Goal: Find specific page/section: Find specific page/section

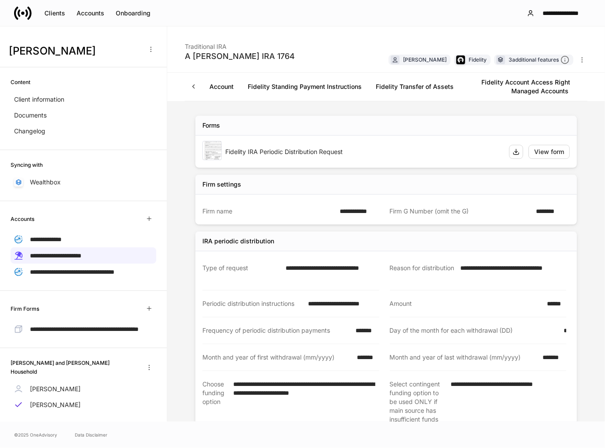
scroll to position [121, 0]
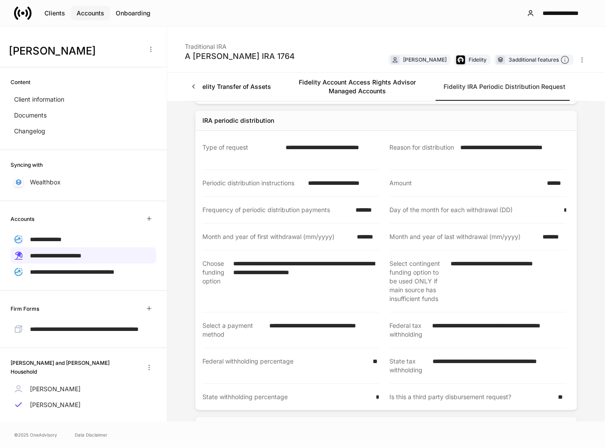
click at [102, 13] on div "Accounts" at bounding box center [91, 13] width 28 height 9
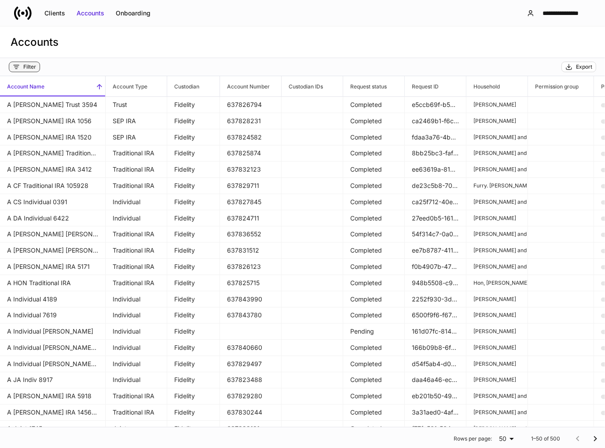
click at [32, 67] on div "Filter" at bounding box center [29, 66] width 13 height 7
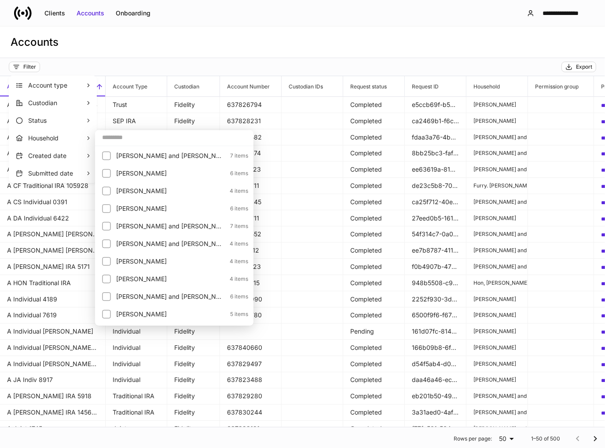
click at [120, 138] on input "text" at bounding box center [174, 137] width 158 height 16
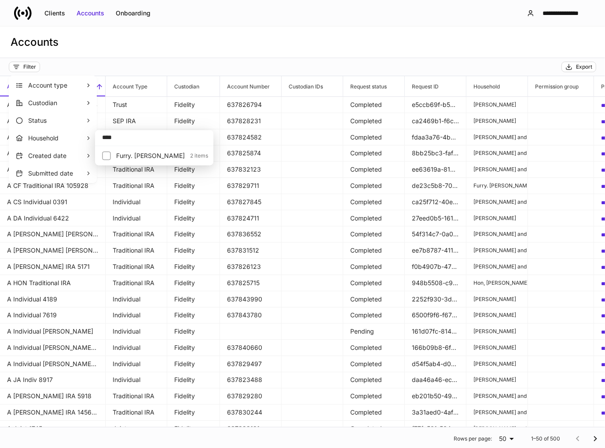
type input "****"
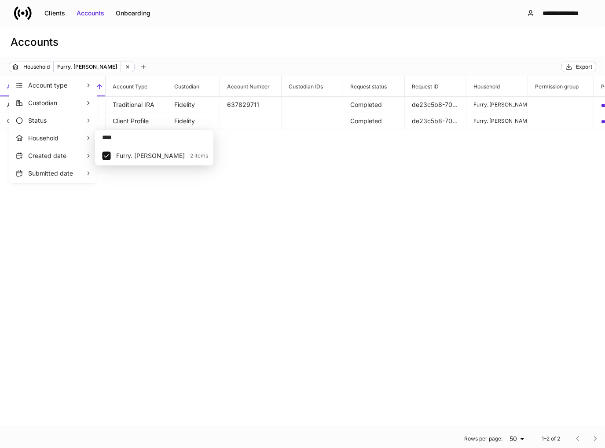
click at [209, 46] on div at bounding box center [302, 224] width 605 height 448
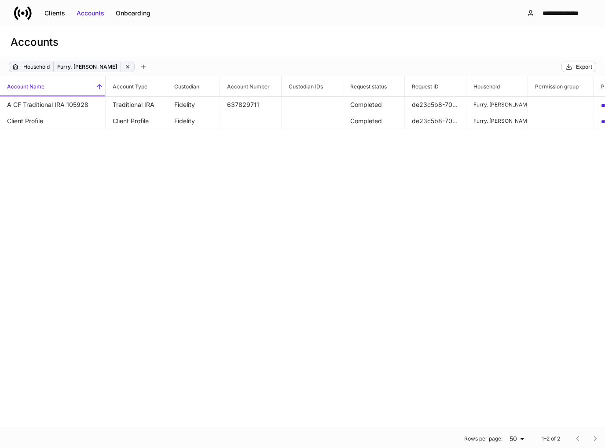
click at [125, 67] on icon at bounding box center [128, 67] width 6 height 6
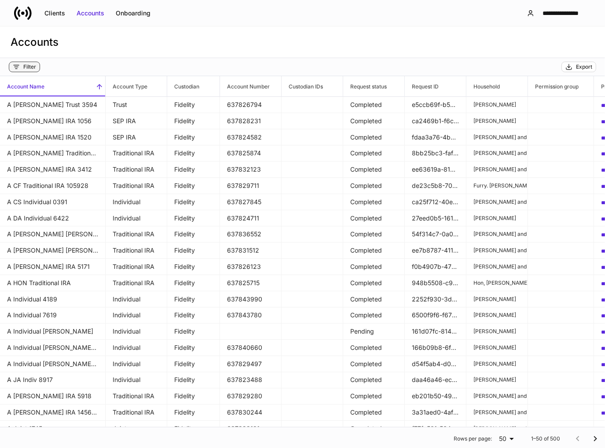
click at [28, 69] on div "Filter" at bounding box center [29, 66] width 13 height 7
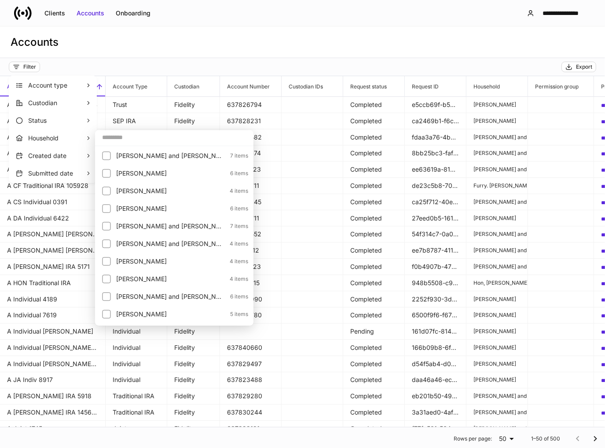
click at [135, 140] on input "text" at bounding box center [174, 137] width 158 height 16
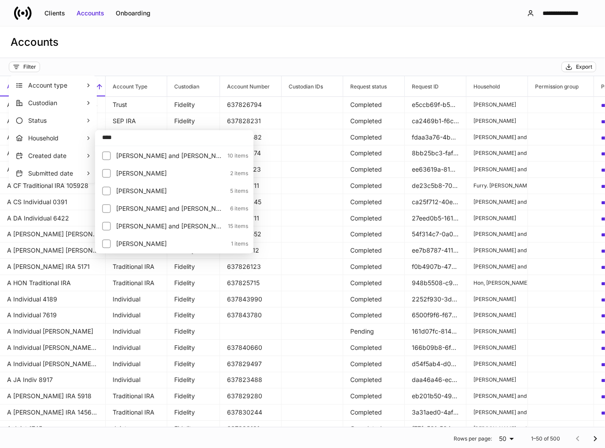
type input "****"
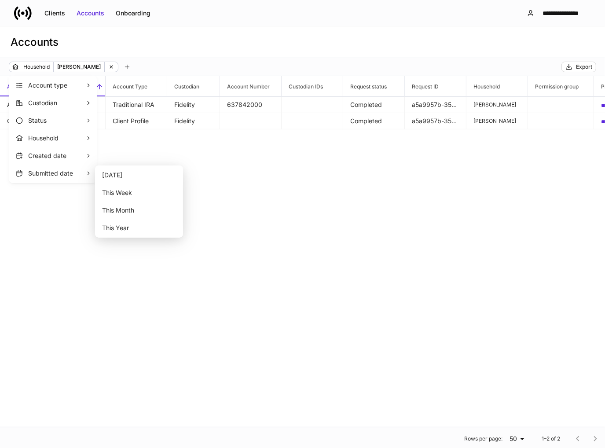
click at [235, 219] on div at bounding box center [302, 224] width 605 height 448
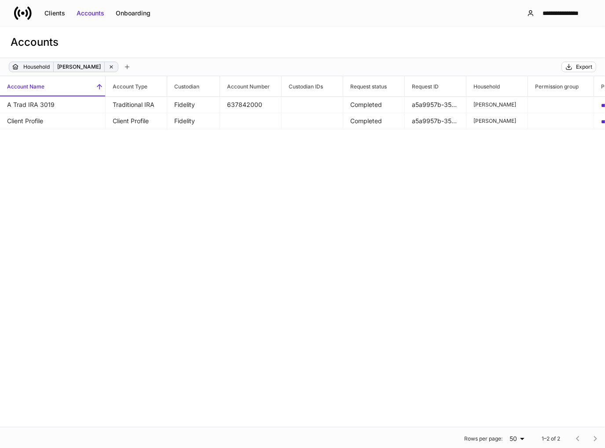
click at [118, 68] on div "[PERSON_NAME]" at bounding box center [64, 67] width 110 height 11
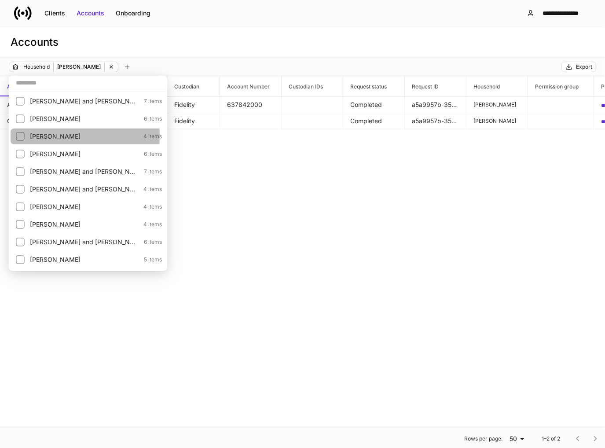
click at [26, 136] on div at bounding box center [23, 136] width 14 height 12
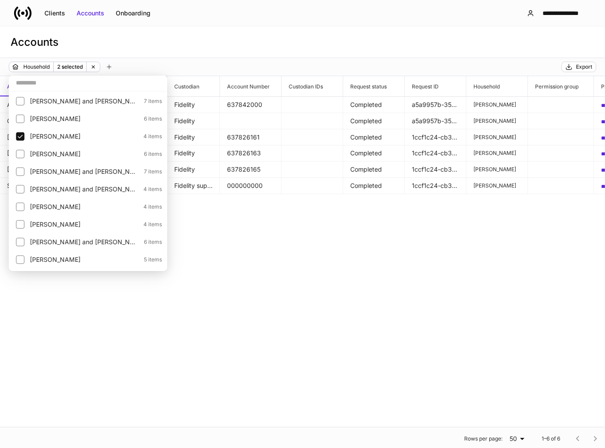
click at [252, 187] on div at bounding box center [302, 224] width 605 height 448
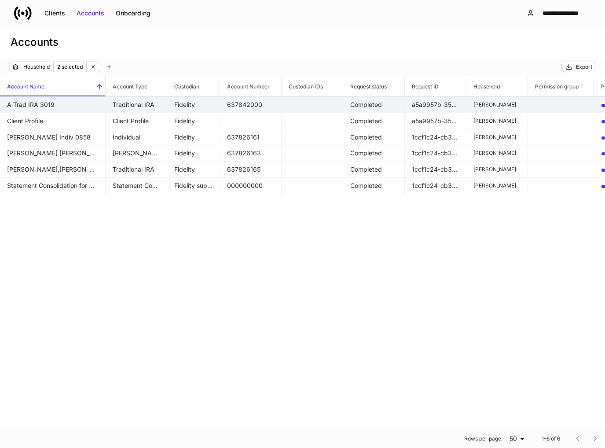
click at [41, 106] on td "A Trad IRA 3019" at bounding box center [53, 105] width 106 height 16
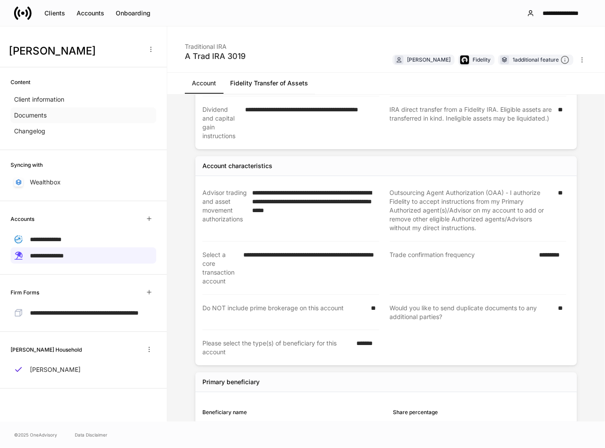
scroll to position [553, 0]
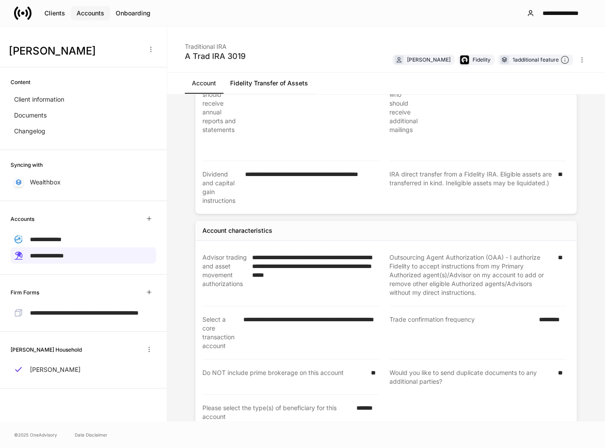
click at [91, 16] on div "Accounts" at bounding box center [91, 13] width 28 height 9
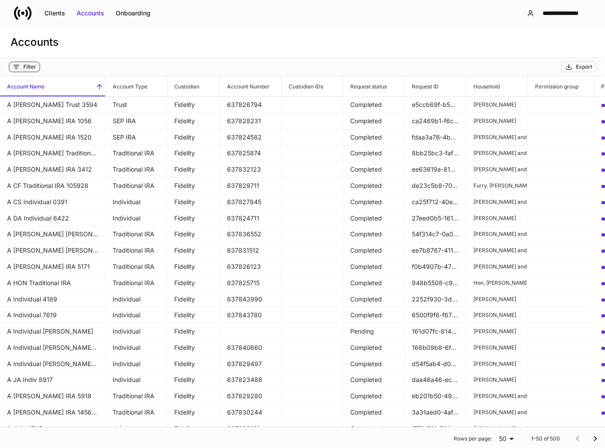
click at [29, 69] on div "Filter" at bounding box center [29, 66] width 13 height 7
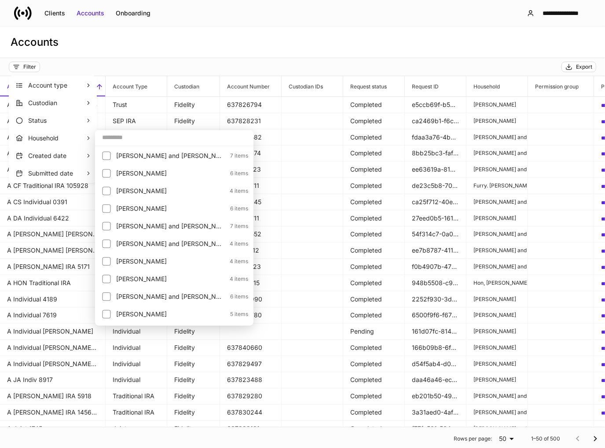
click at [124, 143] on input "text" at bounding box center [174, 137] width 158 height 16
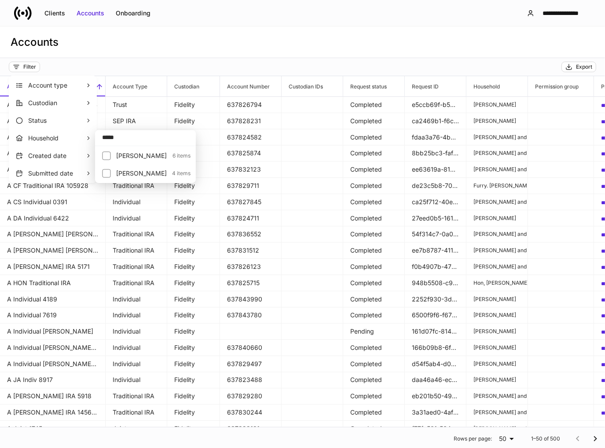
type input "*****"
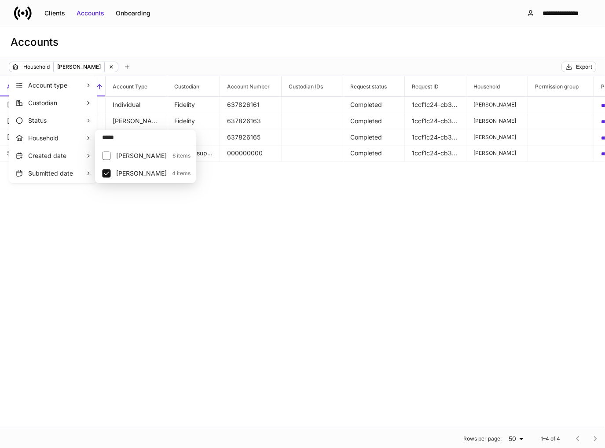
click at [215, 59] on div at bounding box center [302, 224] width 605 height 448
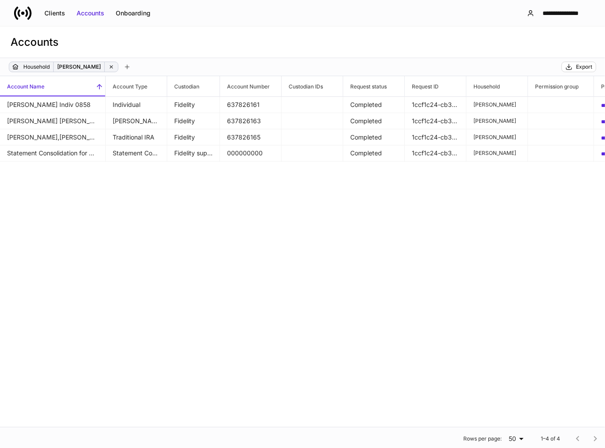
click at [110, 66] on icon at bounding box center [111, 67] width 3 height 3
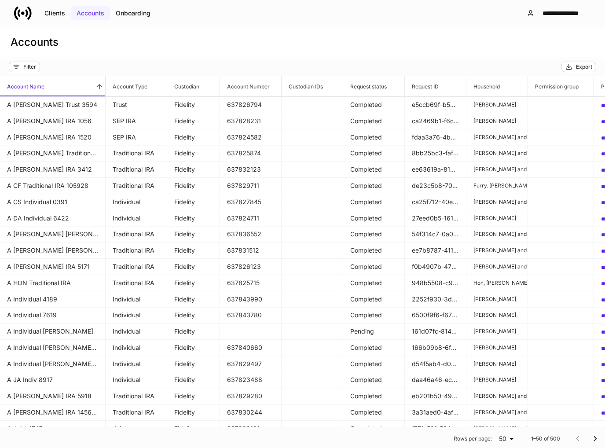
click at [85, 18] on button "Accounts" at bounding box center [90, 13] width 39 height 14
click at [28, 69] on div "Filter" at bounding box center [29, 66] width 13 height 7
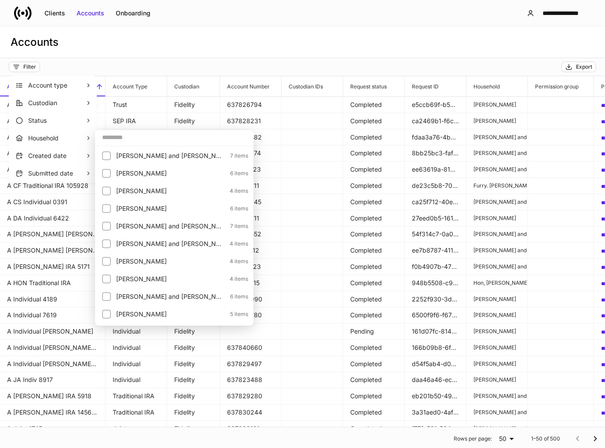
click at [117, 141] on input "text" at bounding box center [174, 137] width 158 height 16
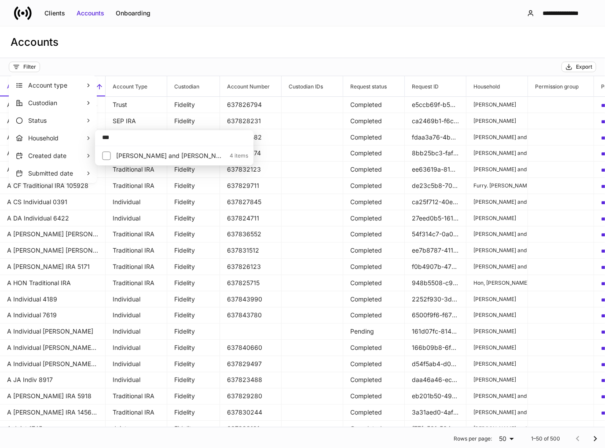
type input "***"
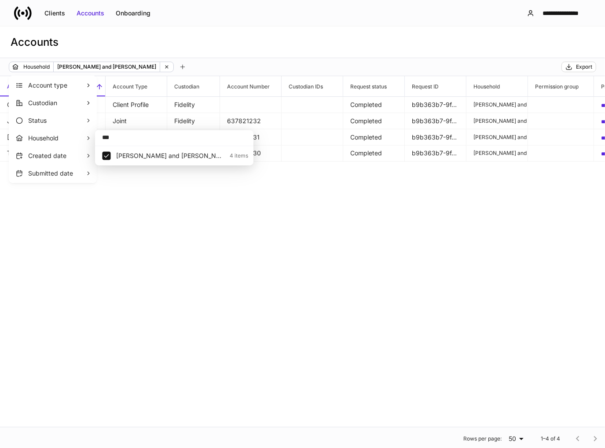
click at [248, 51] on div at bounding box center [302, 224] width 605 height 448
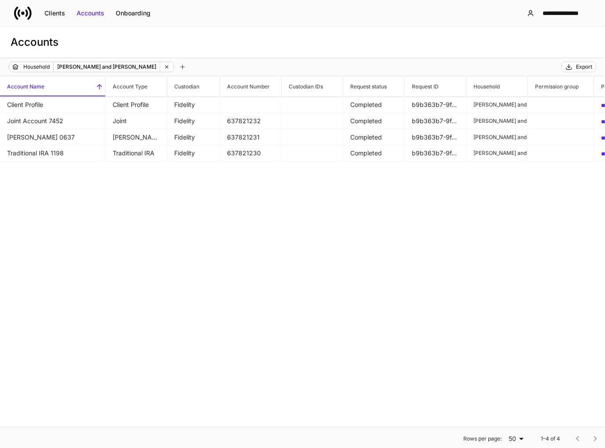
click at [87, 40] on div "Accounts" at bounding box center [302, 42] width 605 height 32
click at [164, 69] on icon at bounding box center [167, 67] width 6 height 6
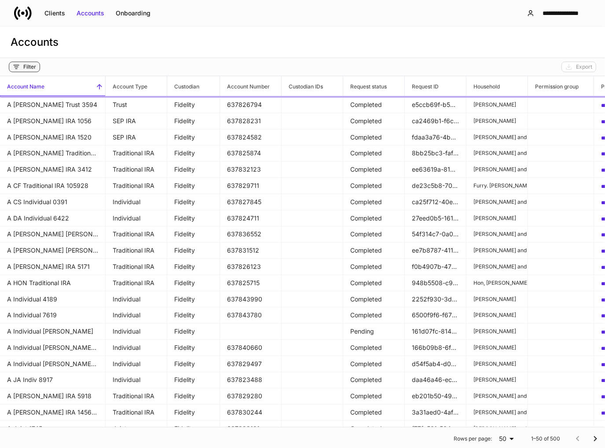
click at [36, 69] on button "Filter" at bounding box center [24, 67] width 31 height 11
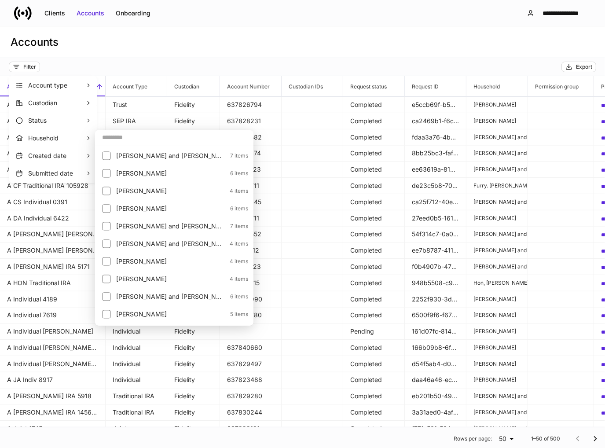
click at [131, 135] on input "text" at bounding box center [174, 137] width 158 height 16
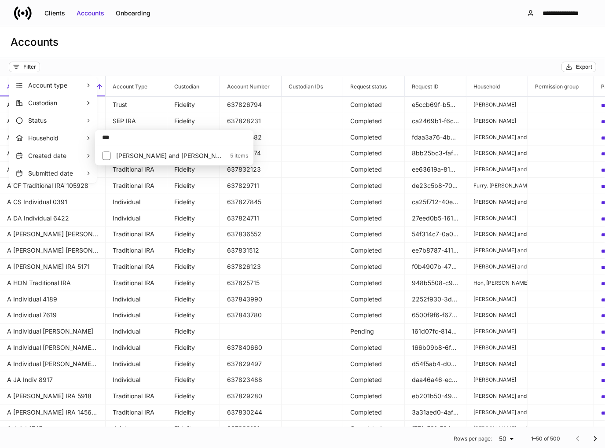
type input "***"
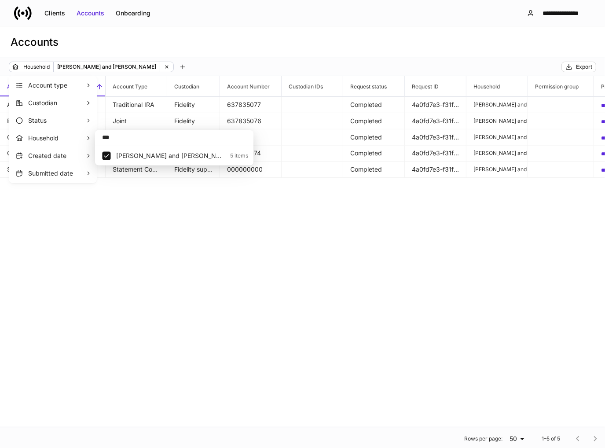
click at [213, 48] on div at bounding box center [302, 224] width 605 height 448
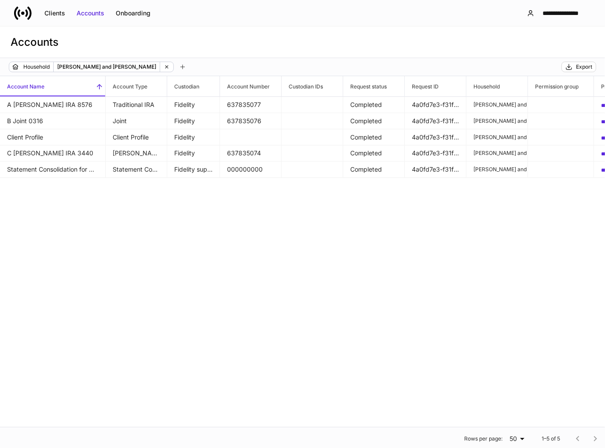
click at [100, 39] on div "Accounts" at bounding box center [302, 42] width 605 height 32
click at [164, 67] on icon at bounding box center [167, 67] width 6 height 6
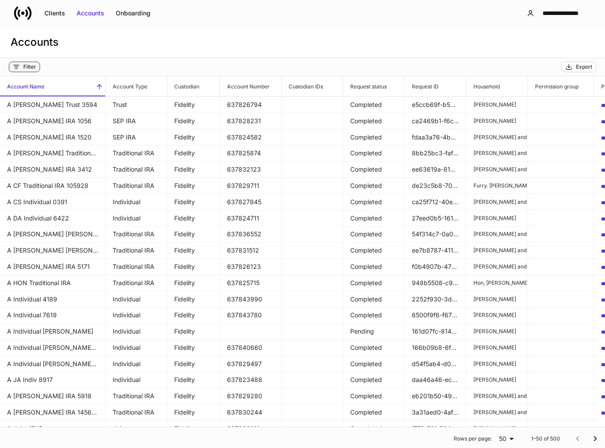
click at [28, 67] on div "Filter" at bounding box center [29, 66] width 13 height 7
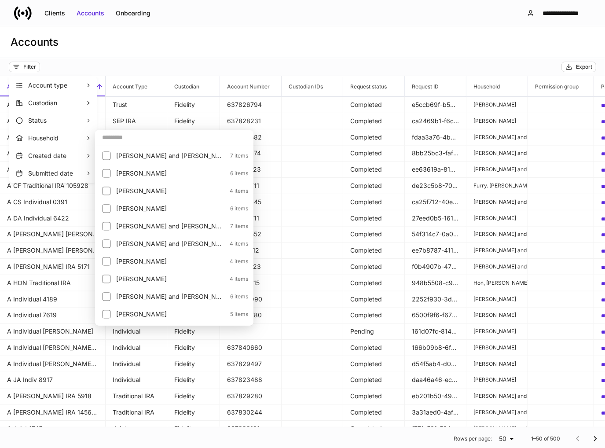
click at [113, 137] on input "text" at bounding box center [174, 137] width 158 height 16
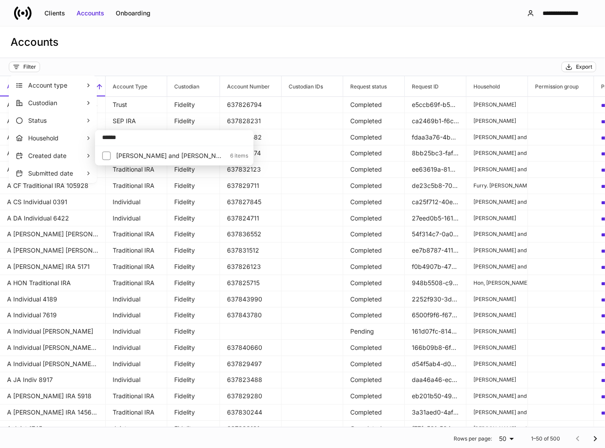
type input "******"
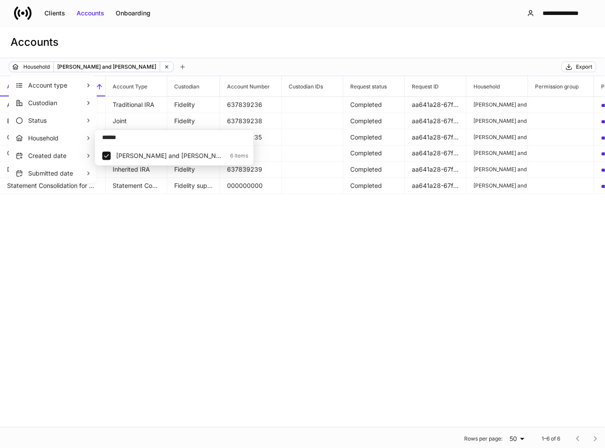
click at [236, 61] on div at bounding box center [302, 224] width 605 height 448
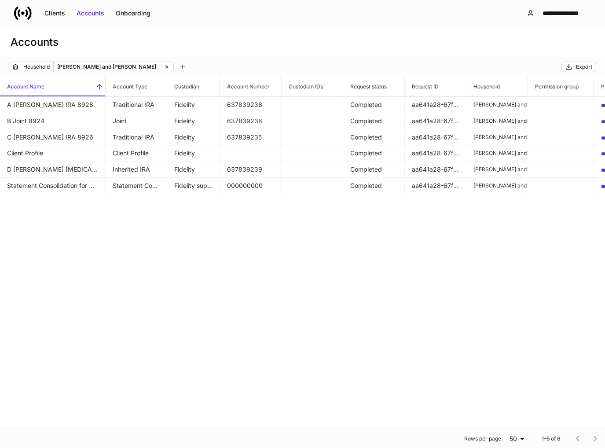
click at [45, 4] on div "Clients Accounts Onboarding" at bounding box center [85, 13] width 142 height 18
click at [164, 66] on icon at bounding box center [167, 67] width 6 height 6
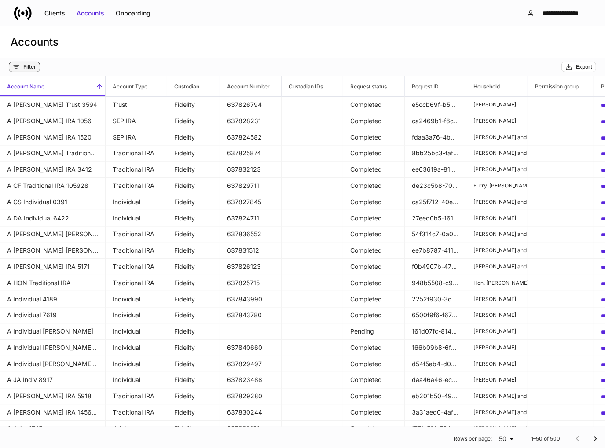
click at [30, 66] on div "Filter" at bounding box center [29, 66] width 13 height 7
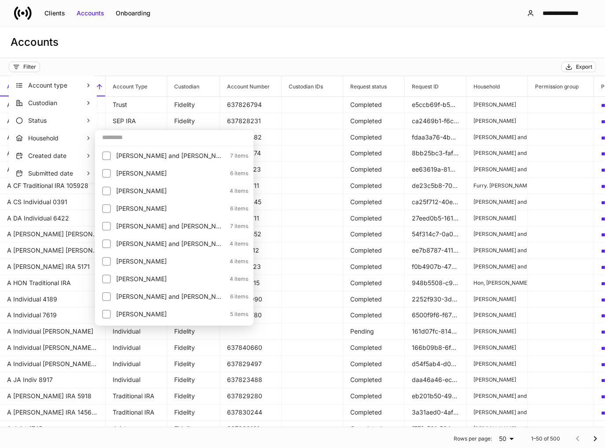
click at [123, 140] on input "text" at bounding box center [174, 137] width 158 height 16
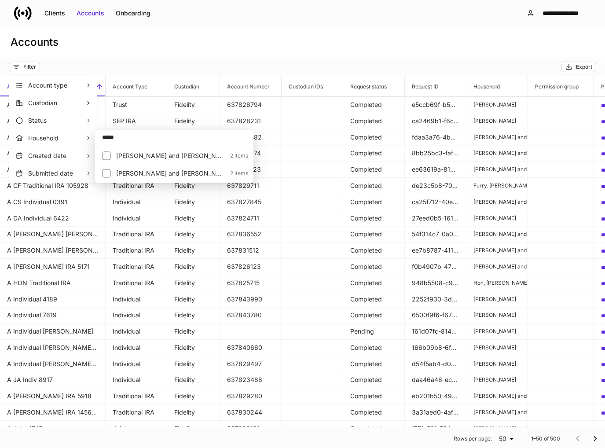
type input "*****"
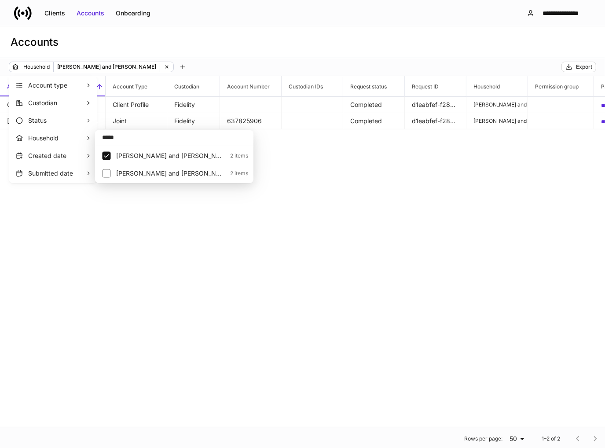
click at [247, 45] on div at bounding box center [302, 224] width 605 height 448
